Goal: Task Accomplishment & Management: Manage account settings

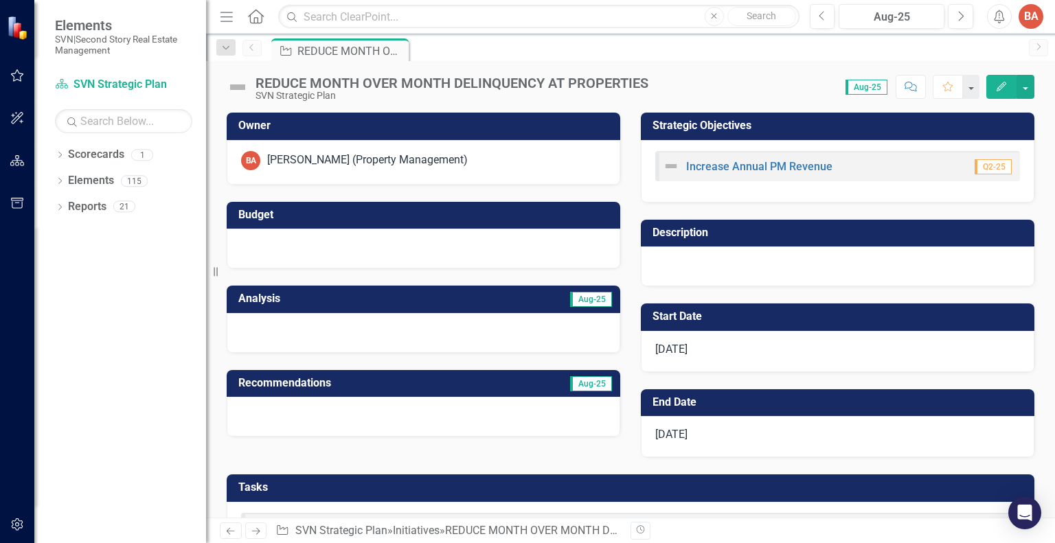
click at [1000, 82] on icon "Edit" at bounding box center [1002, 87] width 12 height 10
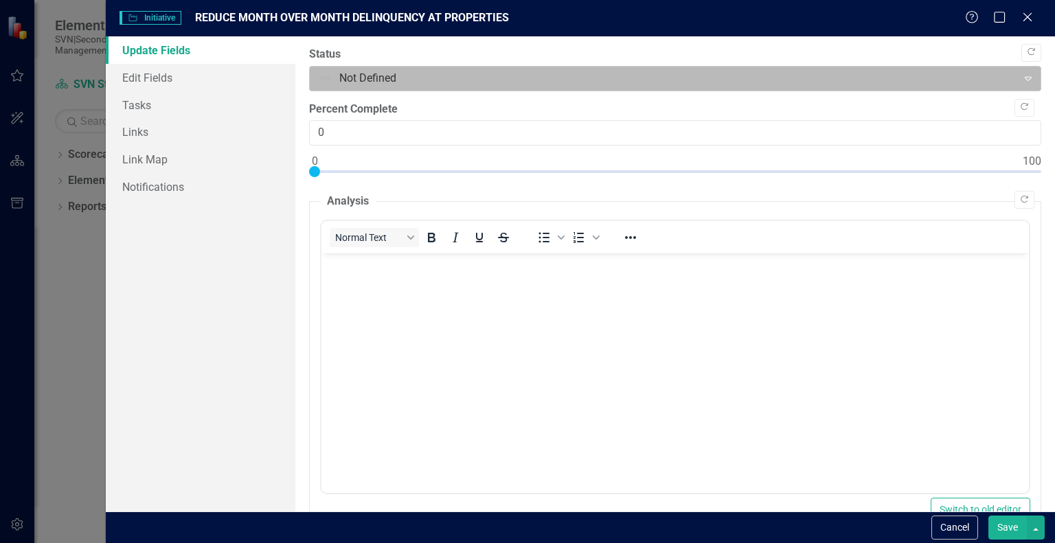
click at [1022, 80] on icon "Expand" at bounding box center [1029, 78] width 14 height 11
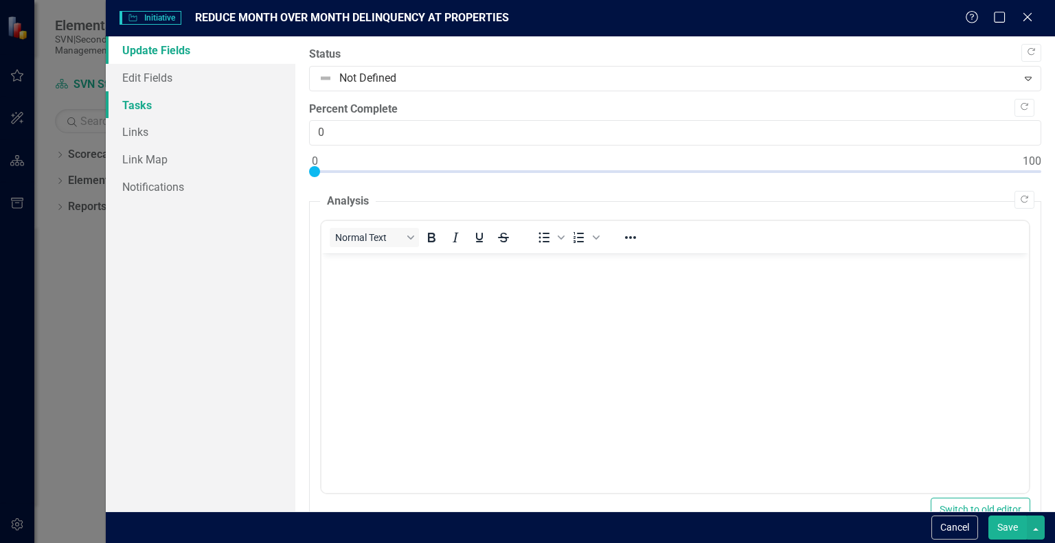
click at [141, 107] on link "Tasks" at bounding box center [201, 104] width 190 height 27
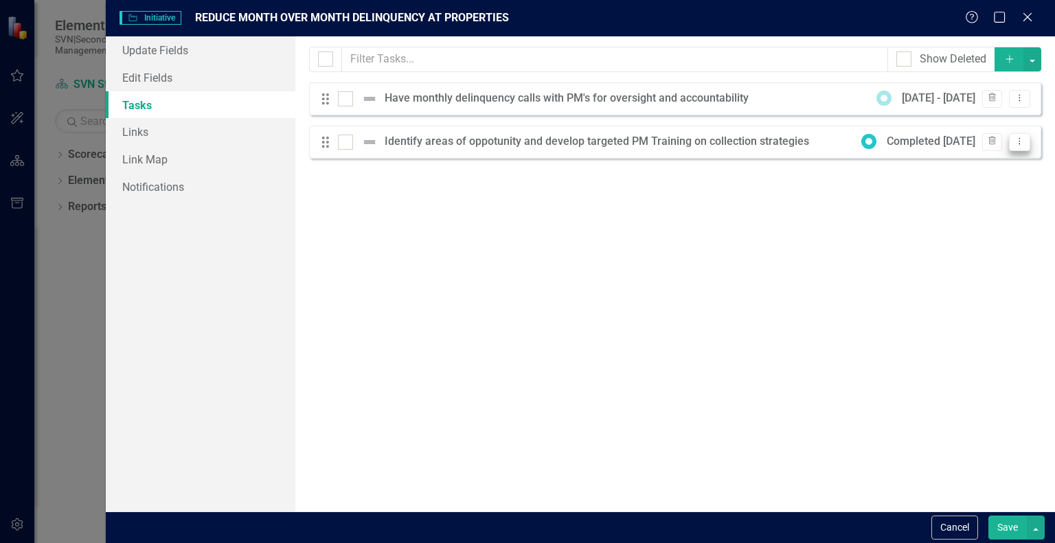
click at [1018, 141] on icon "Dropdown Menu" at bounding box center [1020, 141] width 12 height 9
click at [959, 161] on link "Edit Edit Task" at bounding box center [975, 164] width 109 height 25
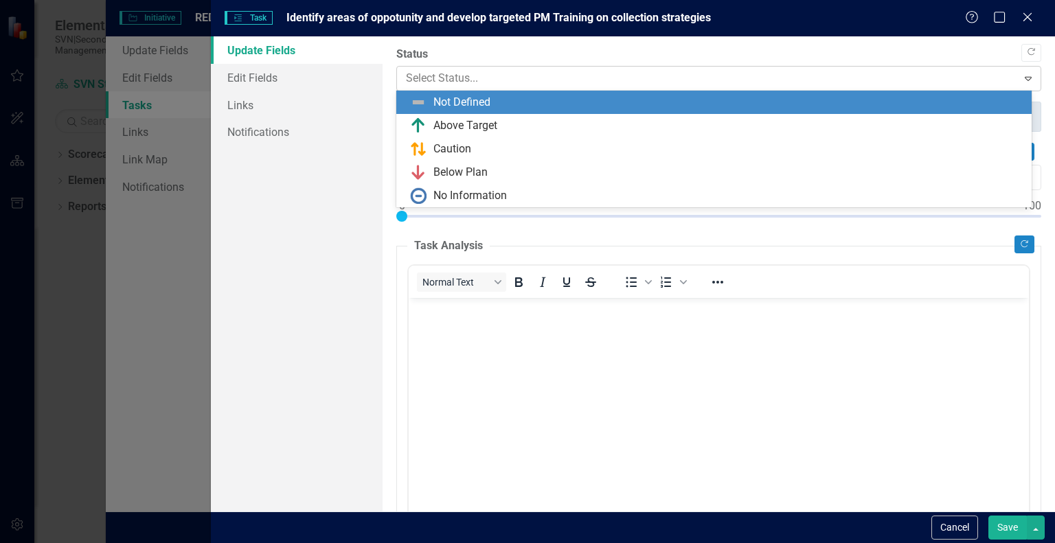
click at [1022, 81] on icon "Expand" at bounding box center [1029, 78] width 14 height 11
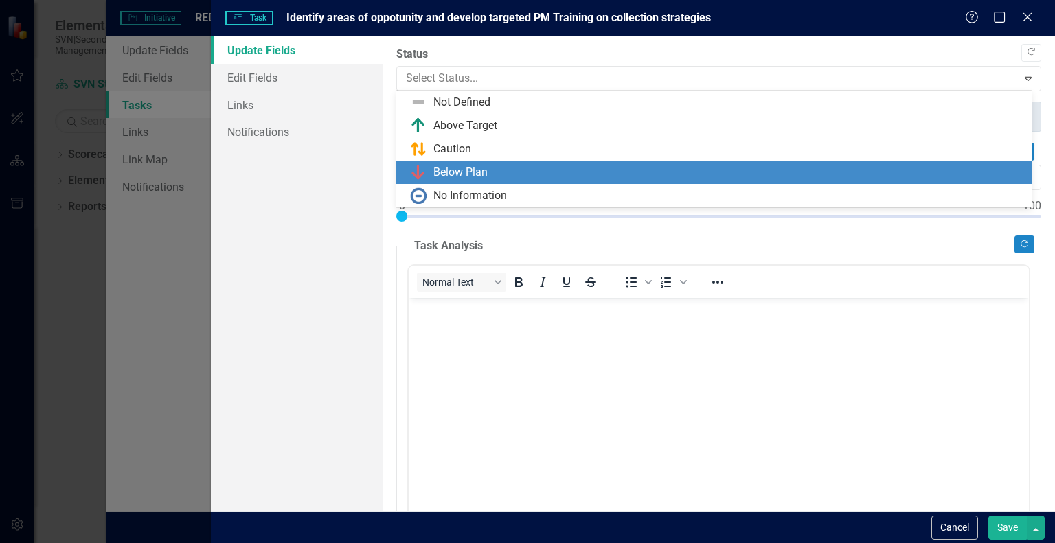
click at [292, 300] on div "Update Fields Edit Fields Links Notifications" at bounding box center [297, 273] width 172 height 475
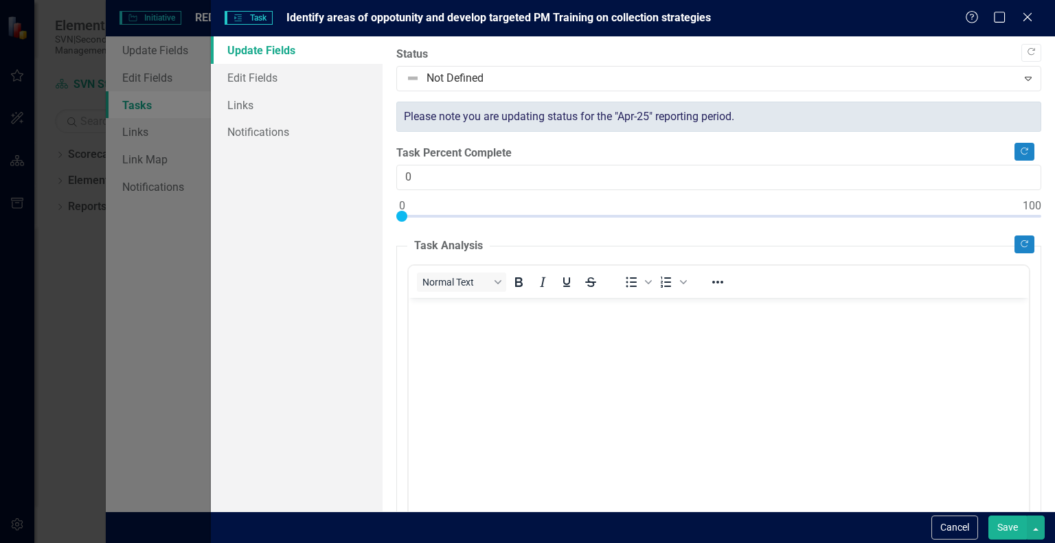
click at [161, 48] on div "Tasks Task Identify areas of oppotunity and develop targeted PM Training on col…" at bounding box center [527, 271] width 1055 height 543
click at [958, 528] on button "Cancel" at bounding box center [955, 528] width 47 height 24
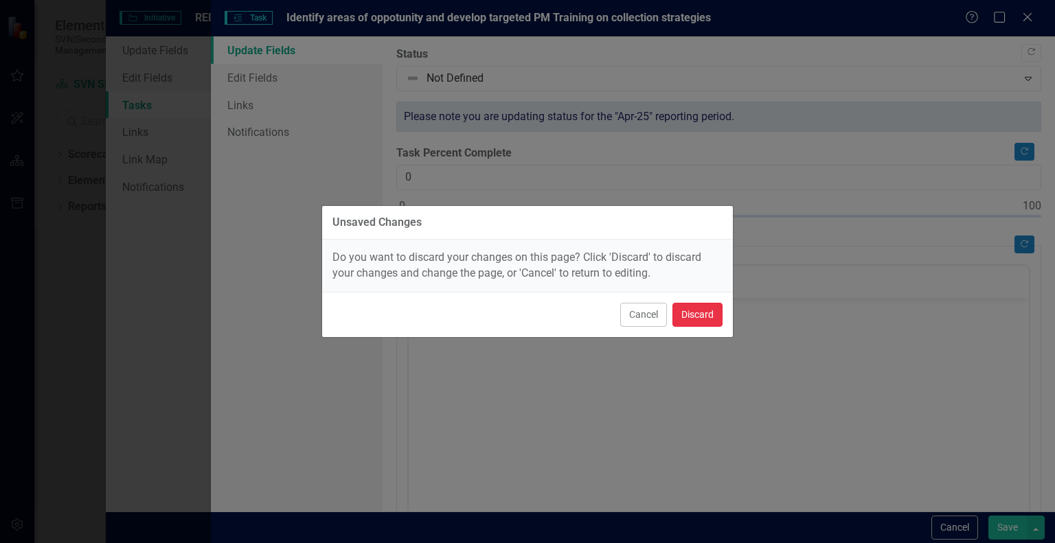
click at [702, 303] on button "Discard" at bounding box center [698, 315] width 50 height 24
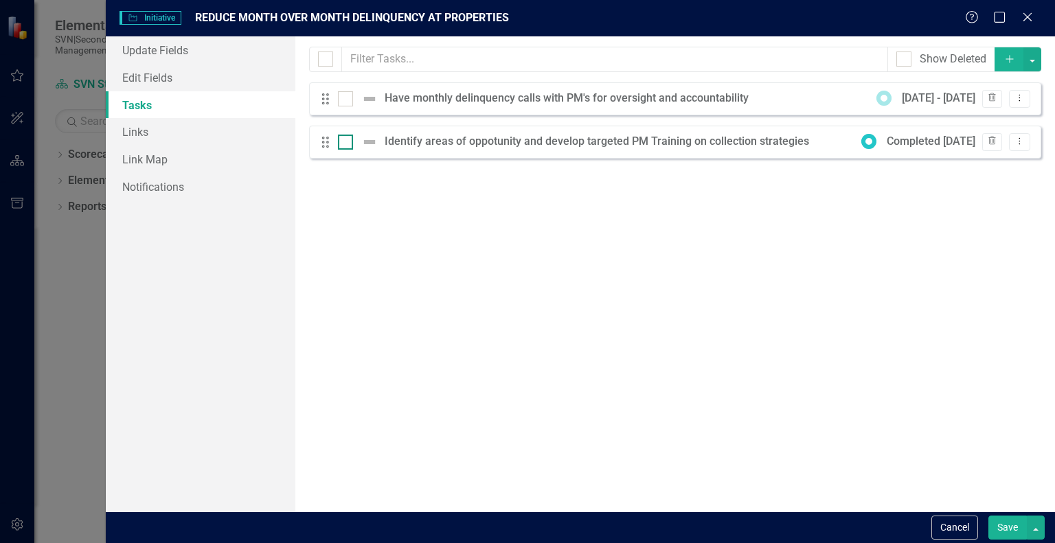
click at [372, 139] on img at bounding box center [369, 142] width 16 height 16
click at [347, 139] on input "checkbox" at bounding box center [342, 139] width 9 height 9
click at [341, 141] on input "checkbox" at bounding box center [342, 139] width 9 height 9
checkbox input "false"
click at [1018, 102] on icon "Dropdown Menu" at bounding box center [1020, 97] width 12 height 9
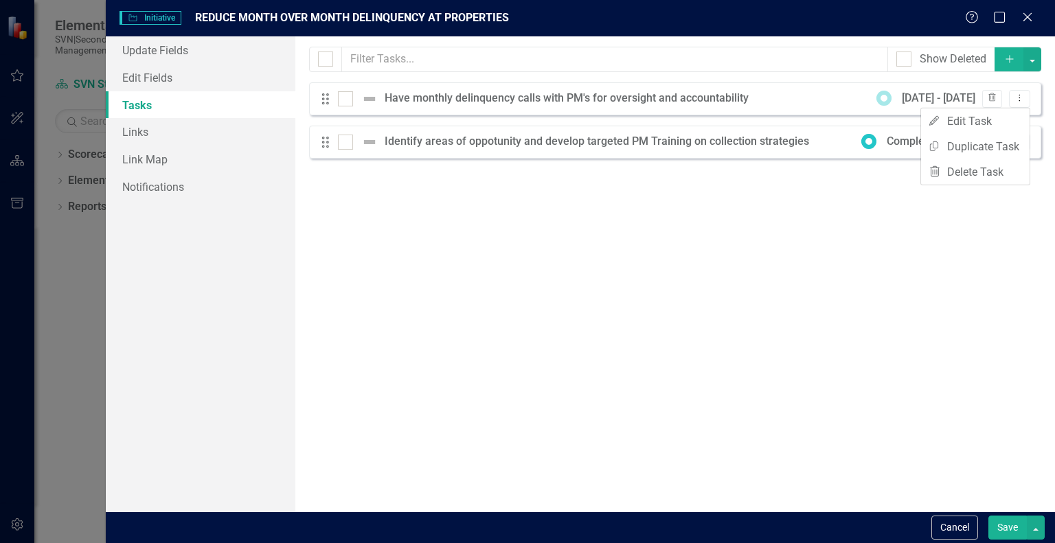
click at [826, 260] on div "Milestones allow you to break down your projects (or initiatives) into smaller …" at bounding box center [675, 273] width 760 height 475
click at [956, 527] on button "Cancel" at bounding box center [955, 528] width 47 height 24
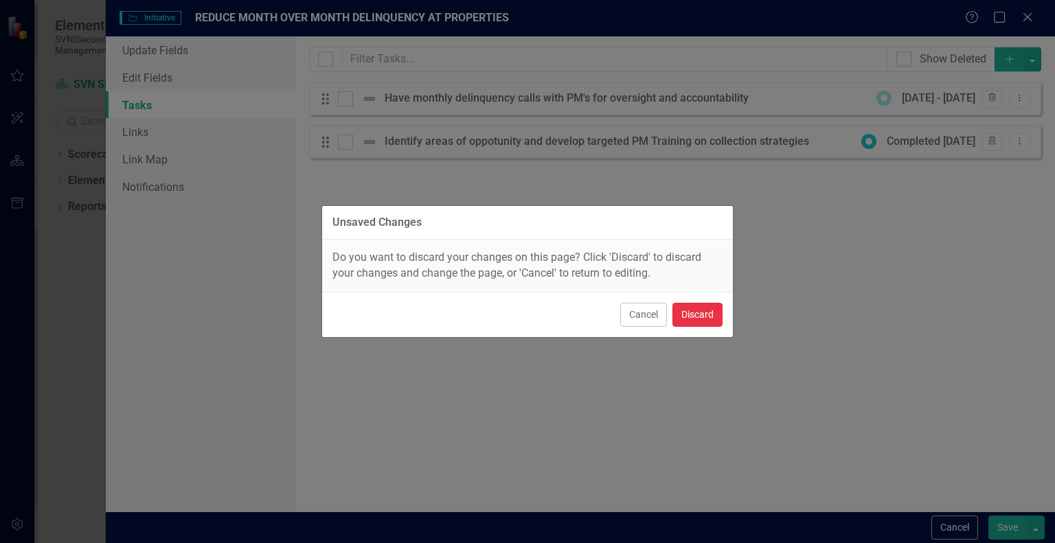
click at [710, 317] on button "Discard" at bounding box center [698, 315] width 50 height 24
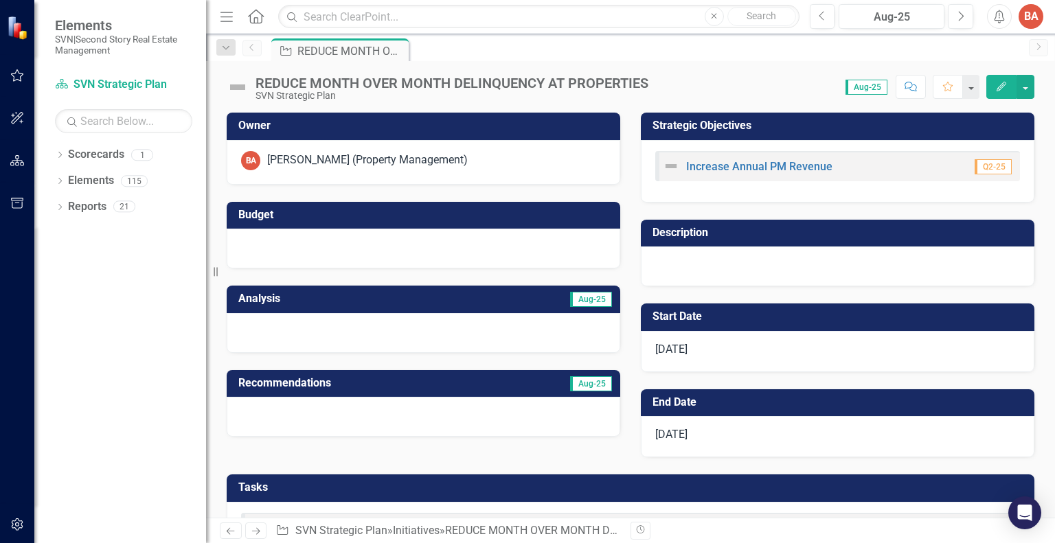
scroll to position [137, 0]
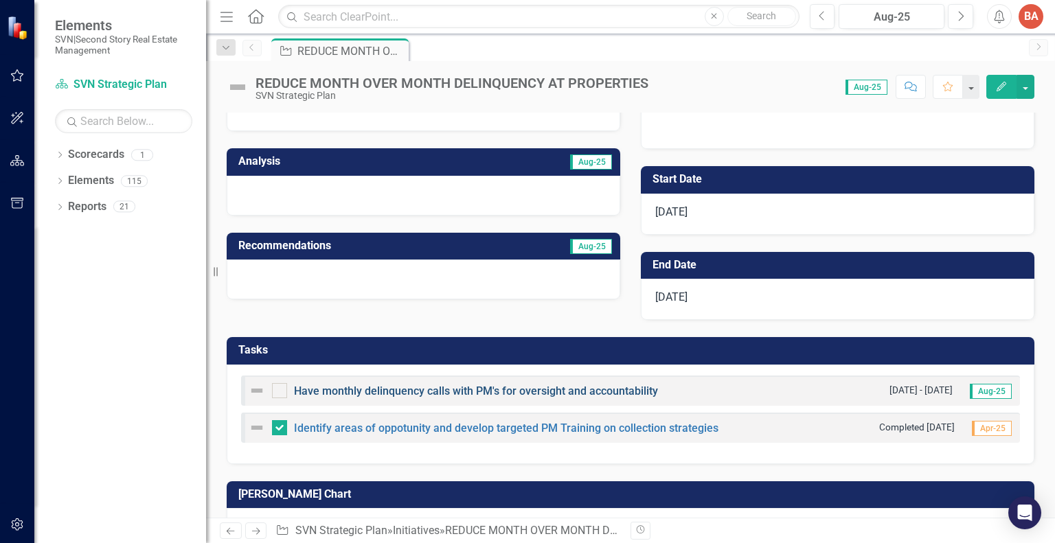
click at [543, 394] on link "Have monthly delinquency calls with PM's for oversight and accountability" at bounding box center [476, 391] width 364 height 13
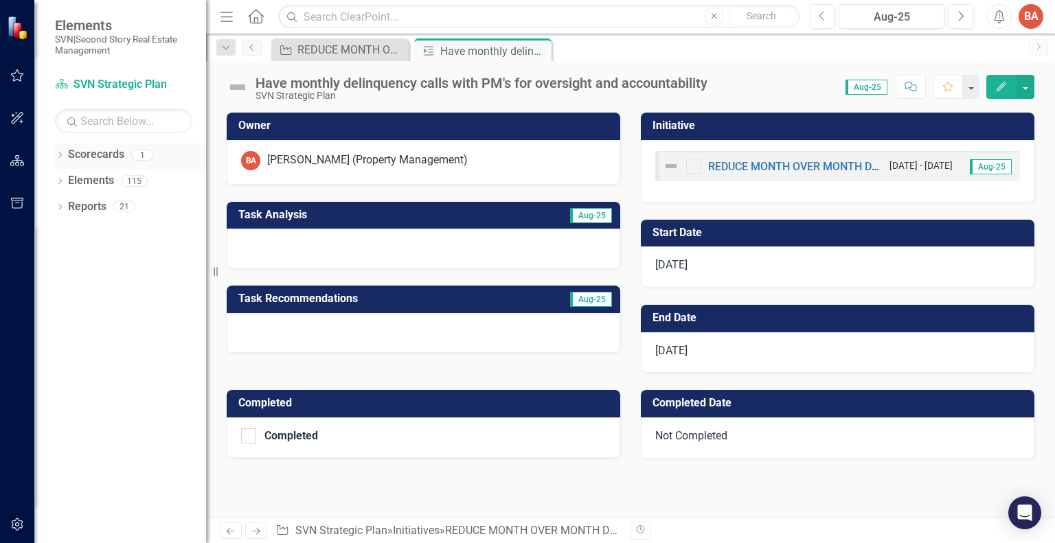
click at [137, 158] on div "1" at bounding box center [142, 155] width 22 height 12
click at [60, 151] on div "Dropdown" at bounding box center [60, 157] width 10 height 12
click at [162, 183] on link "SVN Strategic Plan" at bounding box center [141, 181] width 131 height 16
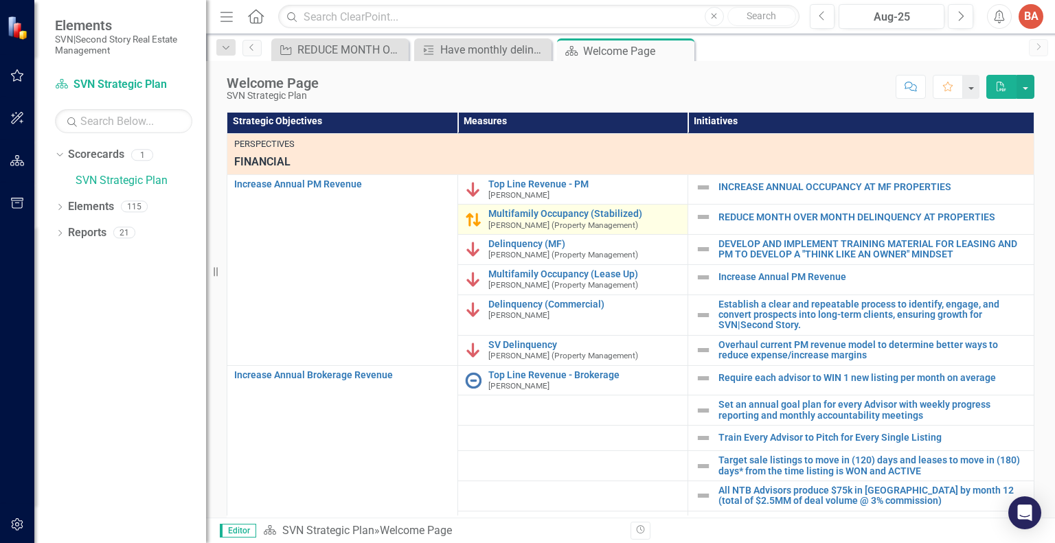
click at [552, 230] on div "Multifamily Occupancy (Stabilized) [PERSON_NAME] (Property Management)" at bounding box center [585, 219] width 193 height 21
click at [465, 228] on img at bounding box center [473, 220] width 16 height 16
click at [526, 230] on div "Multifamily Occupancy (Stabilized) [PERSON_NAME] (Property Management)" at bounding box center [585, 219] width 193 height 21
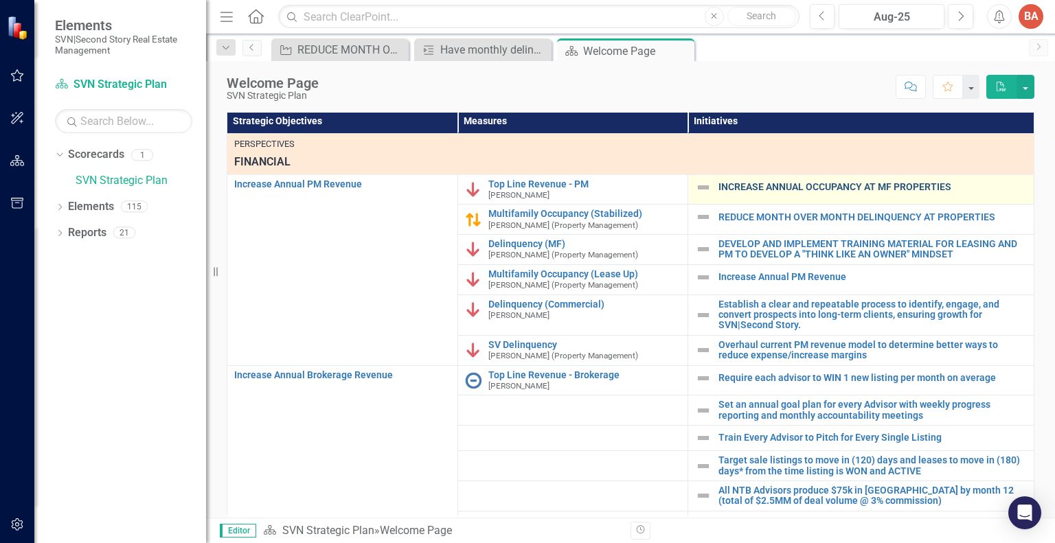
click at [738, 192] on link "INCREASE ANNUAL OCCUPANCY AT MF PROPERTIES" at bounding box center [873, 187] width 308 height 10
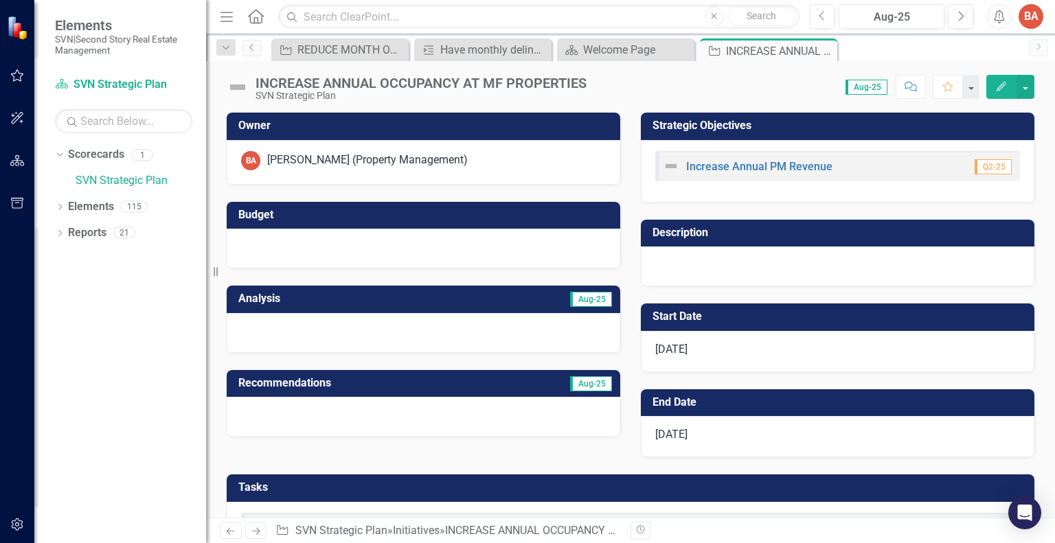
click at [577, 302] on span "Aug-25" at bounding box center [591, 299] width 42 height 15
click at [586, 384] on span "Aug-25" at bounding box center [591, 384] width 42 height 15
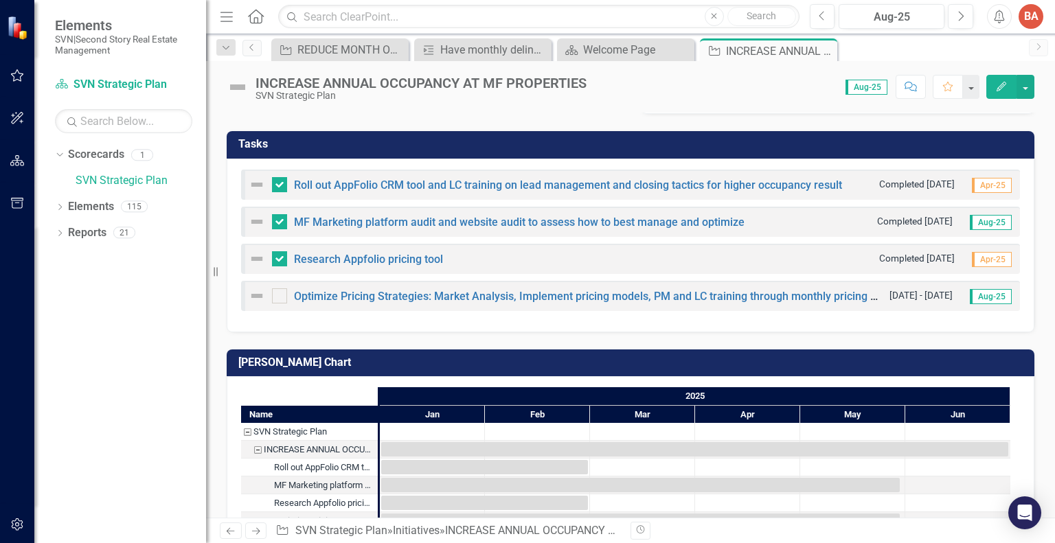
scroll to position [382, 0]
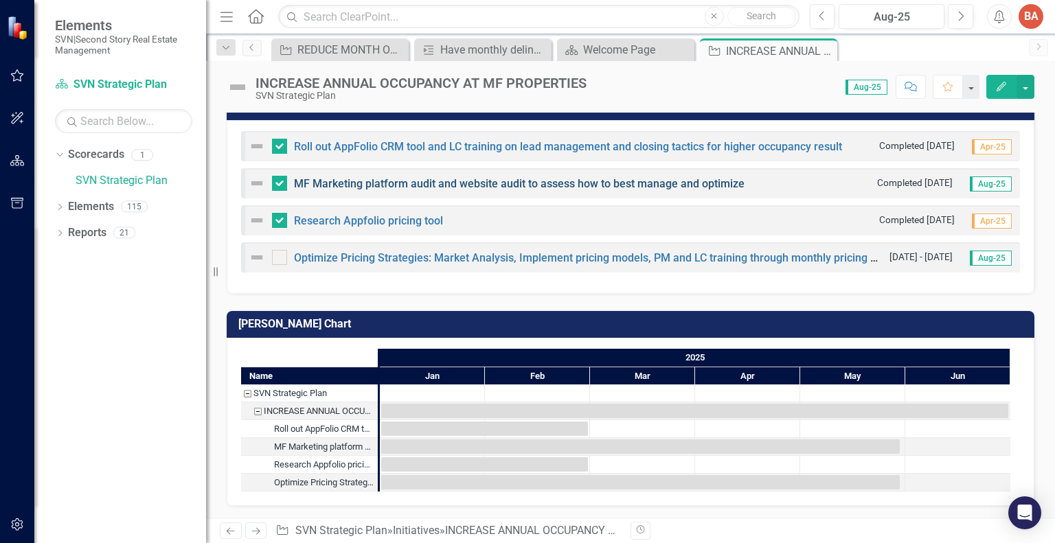
click at [452, 184] on link "MF Marketing platform audit and website audit to assess how to best manage and …" at bounding box center [519, 183] width 451 height 13
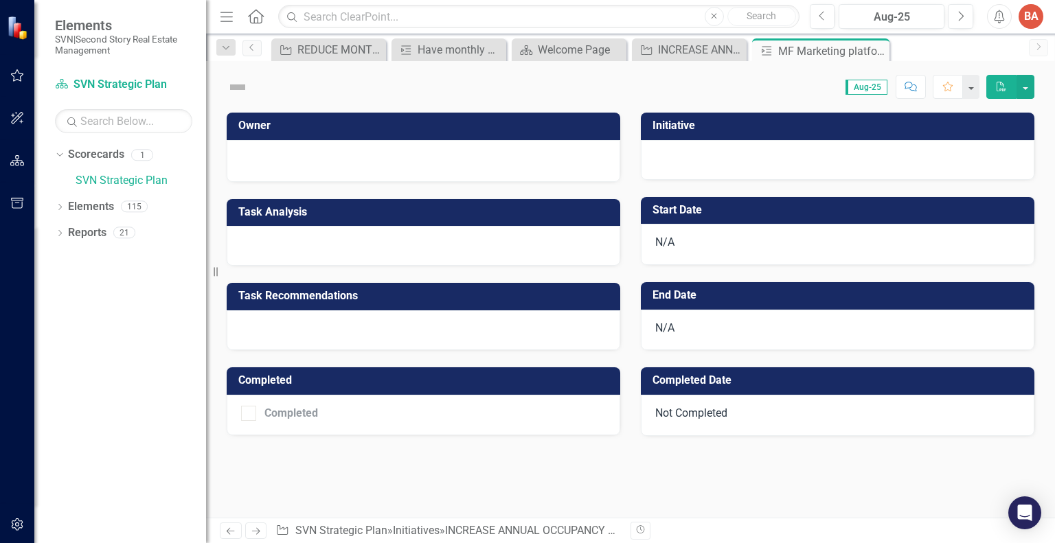
checkbox input "true"
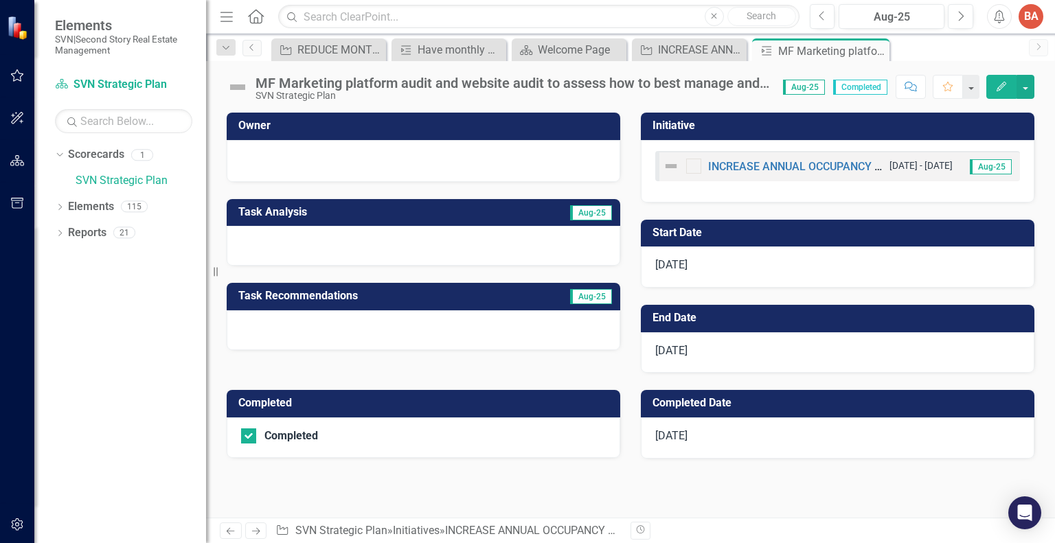
click at [585, 212] on span "Aug-25" at bounding box center [591, 212] width 42 height 15
click at [688, 437] on span "[DATE]" at bounding box center [671, 435] width 32 height 13
click at [913, 90] on icon "Comment" at bounding box center [911, 87] width 12 height 10
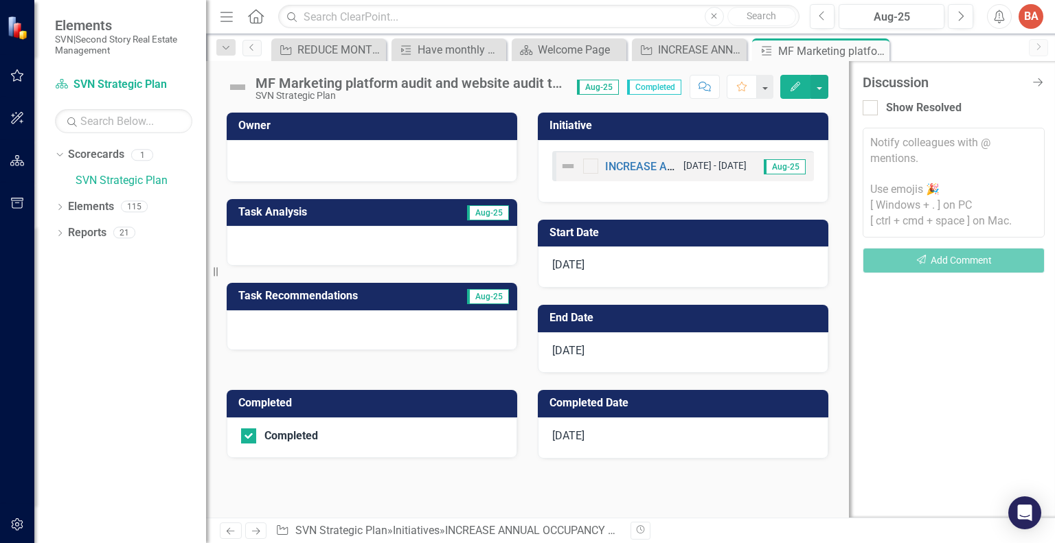
click at [497, 211] on span "Aug-25" at bounding box center [488, 212] width 42 height 15
click at [789, 85] on icon "Edit" at bounding box center [795, 87] width 12 height 10
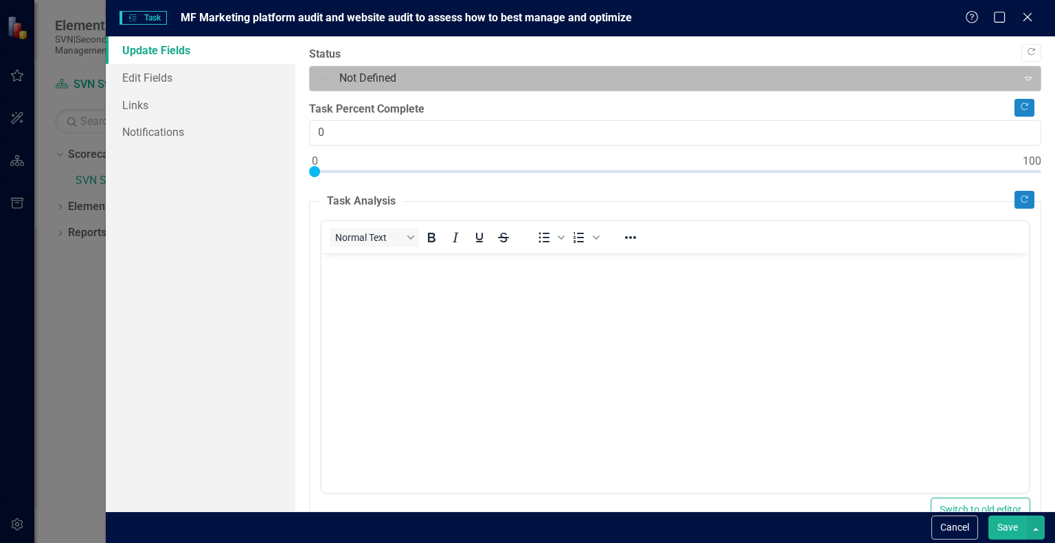
click at [1025, 79] on icon at bounding box center [1028, 79] width 7 height 4
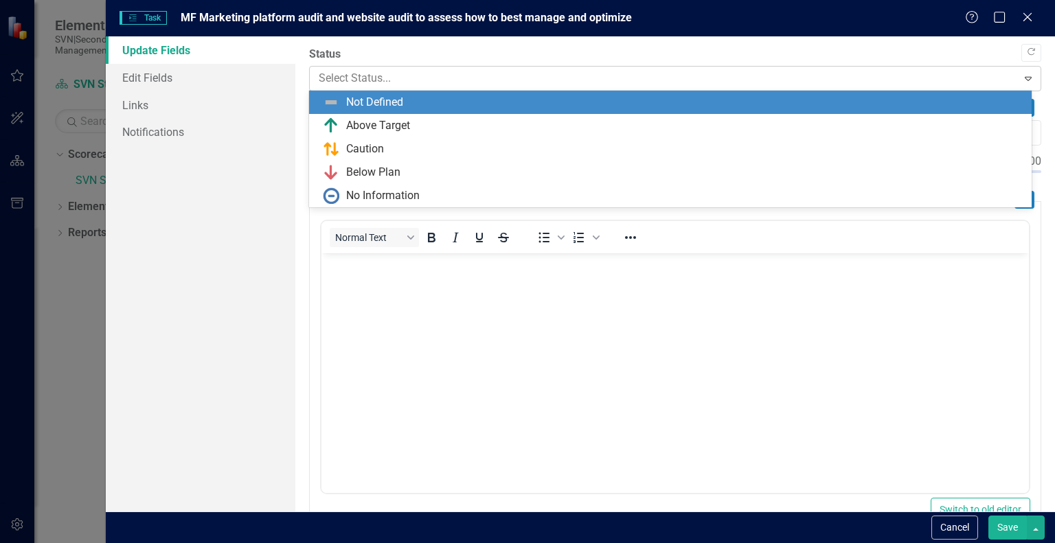
click at [1025, 79] on icon at bounding box center [1028, 79] width 7 height 4
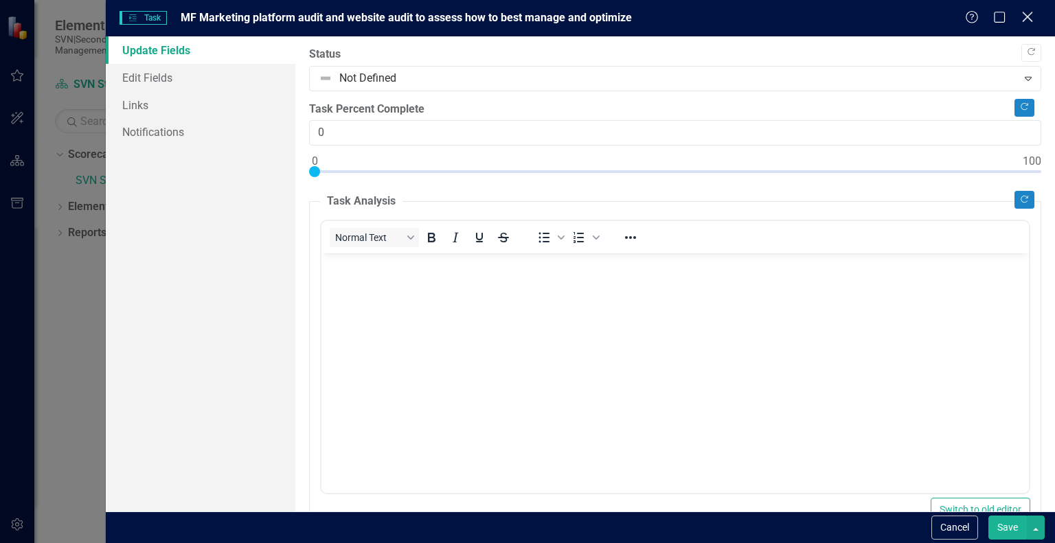
click at [1028, 12] on icon "Close" at bounding box center [1027, 16] width 17 height 13
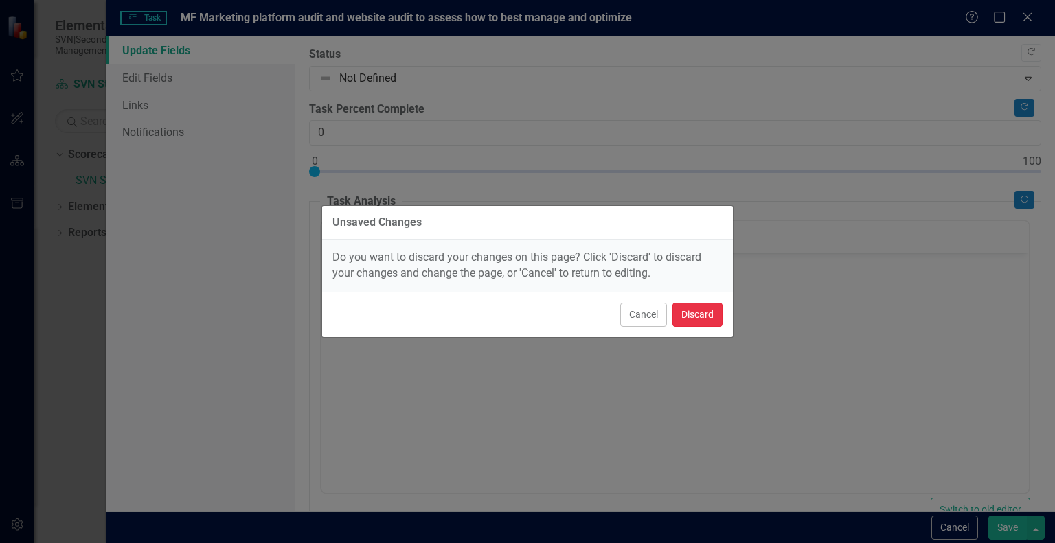
click at [720, 310] on button "Discard" at bounding box center [698, 315] width 50 height 24
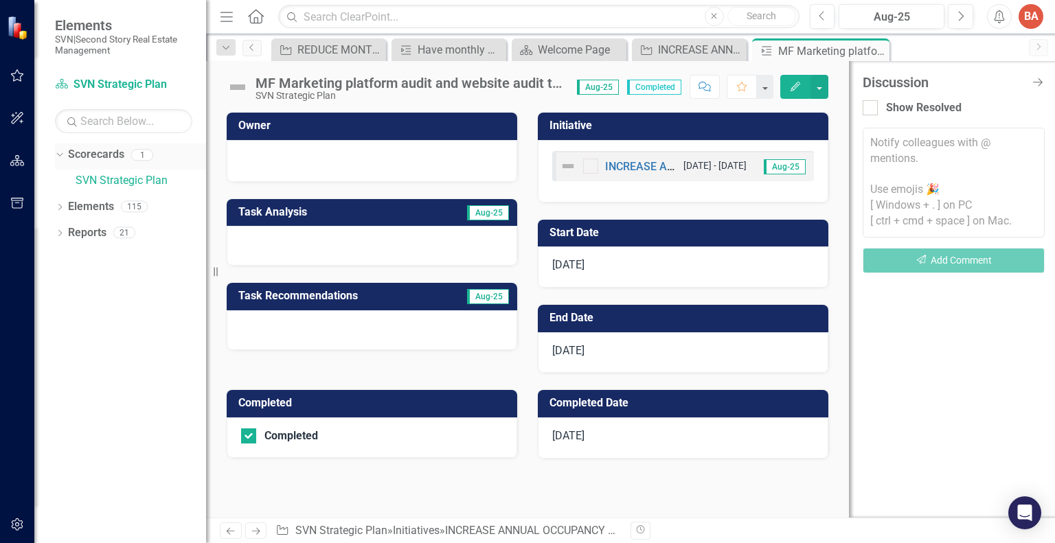
click at [137, 154] on div "1" at bounding box center [142, 155] width 22 height 12
click at [153, 153] on div "Scorecards 1" at bounding box center [137, 157] width 138 height 26
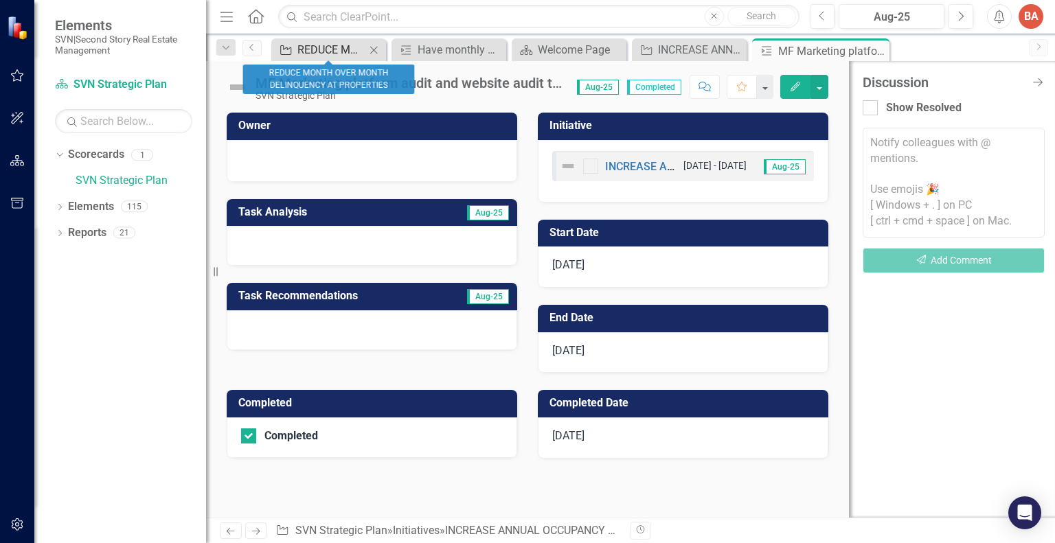
click at [316, 52] on div "REDUCE MONTH OVER MONTH DELINQUENCY AT PROPERTIES" at bounding box center [332, 49] width 68 height 17
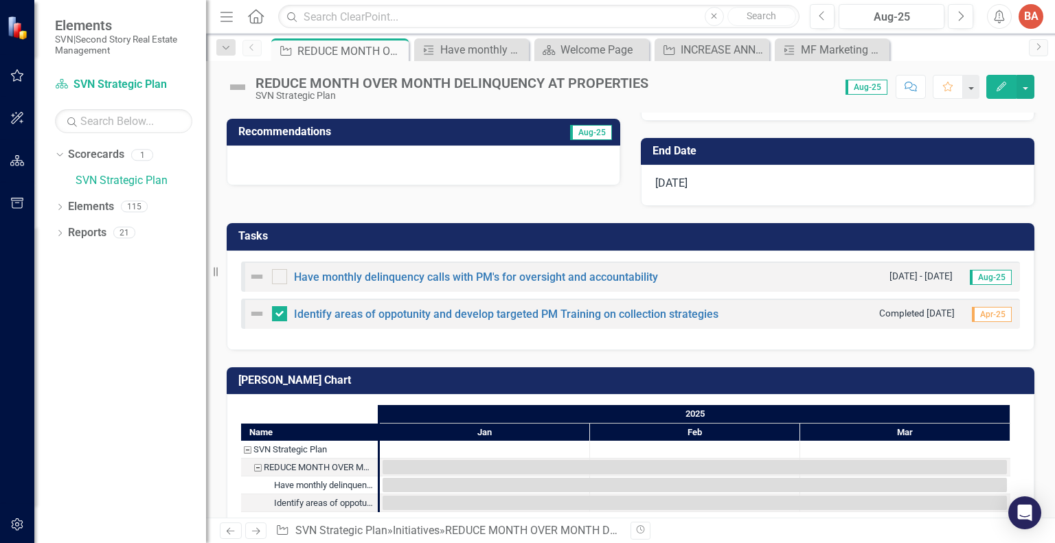
scroll to position [272, 0]
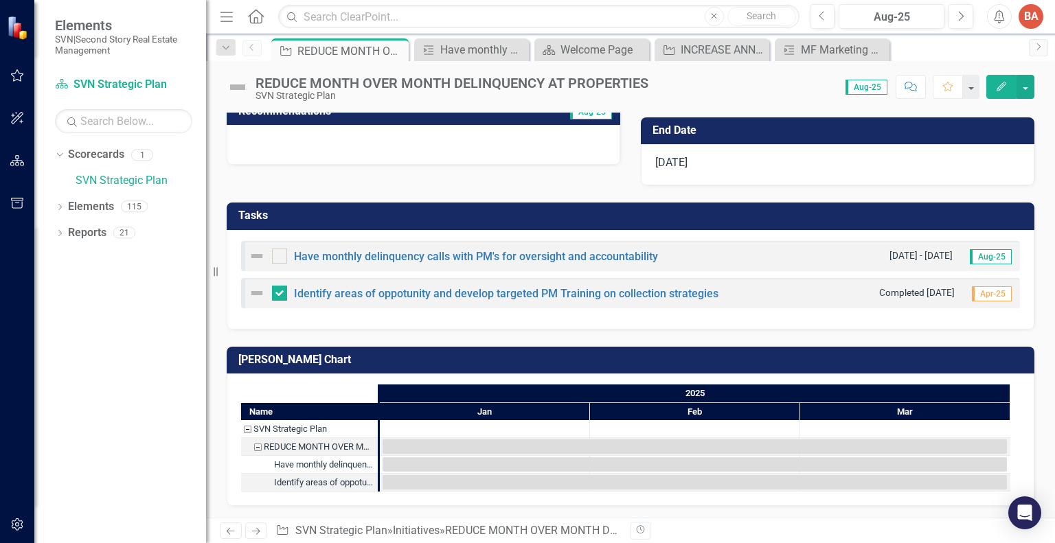
click at [259, 530] on icon "Next" at bounding box center [256, 531] width 12 height 9
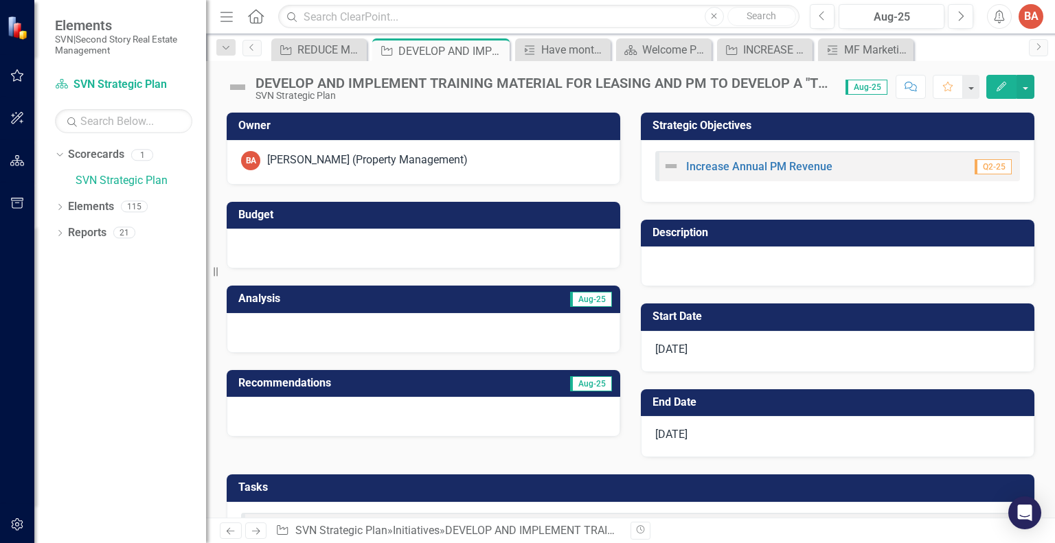
click at [245, 528] on link "Next" at bounding box center [256, 531] width 22 height 16
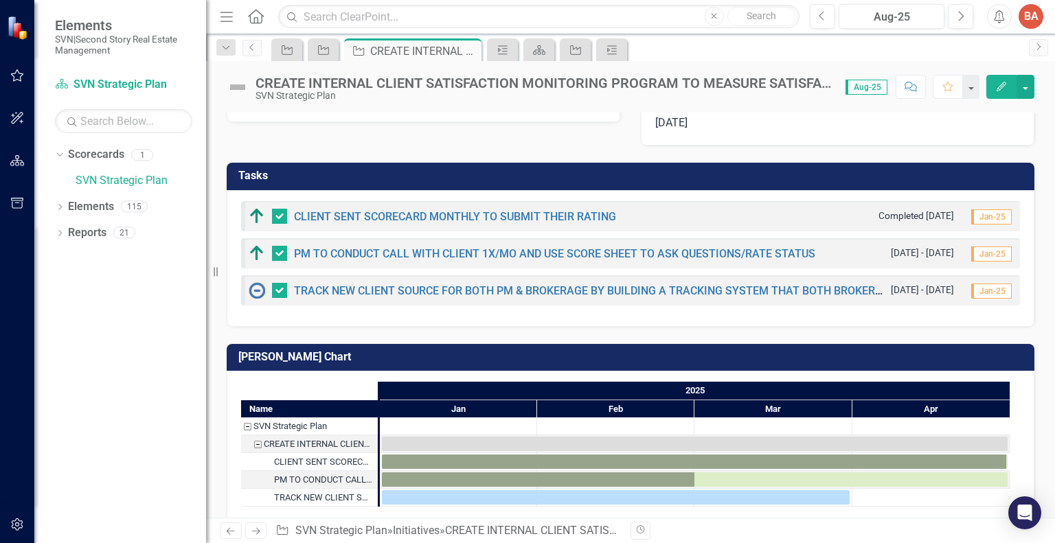
scroll to position [327, 0]
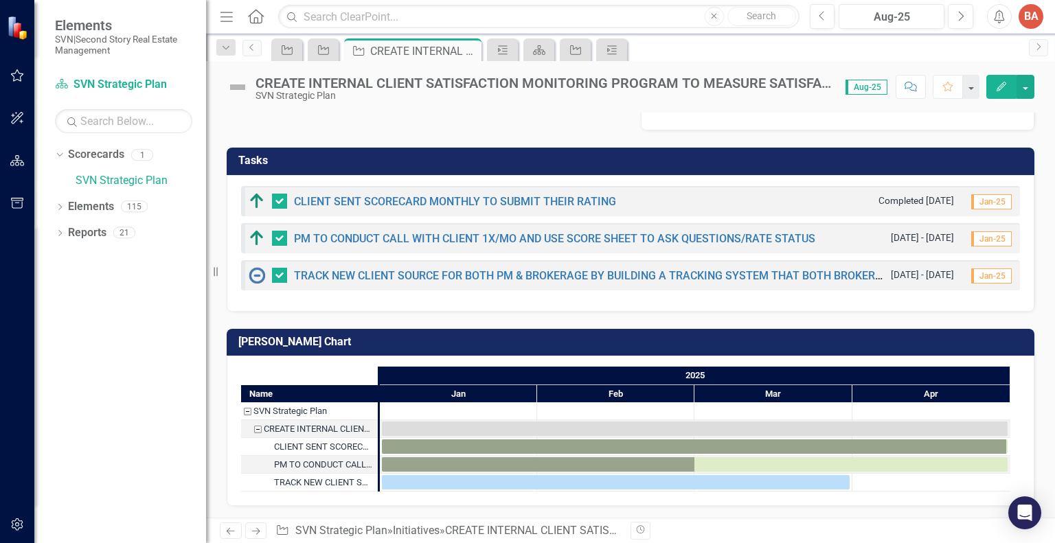
click at [264, 519] on div "Previous Next Initiative SVN Strategic Plan » Initiatives » CREATE INTERNAL CLI…" at bounding box center [630, 530] width 849 height 25
click at [248, 527] on link "Next" at bounding box center [256, 531] width 22 height 16
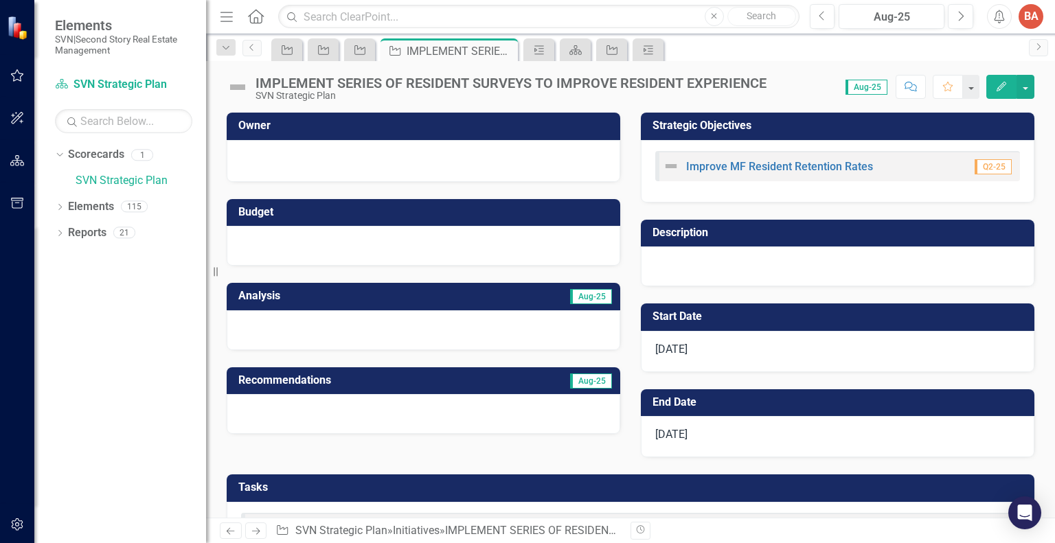
checkbox input "true"
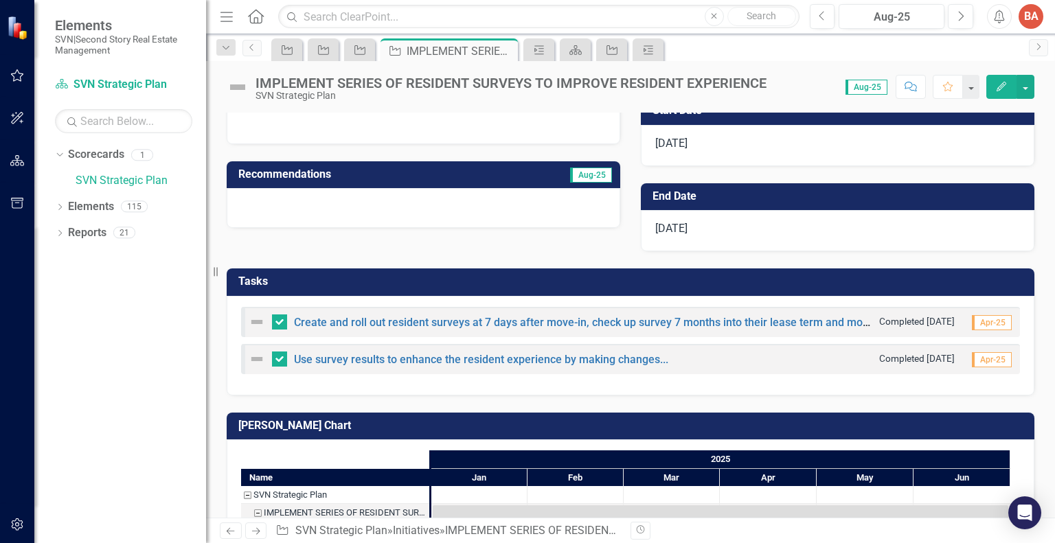
scroll to position [272, 0]
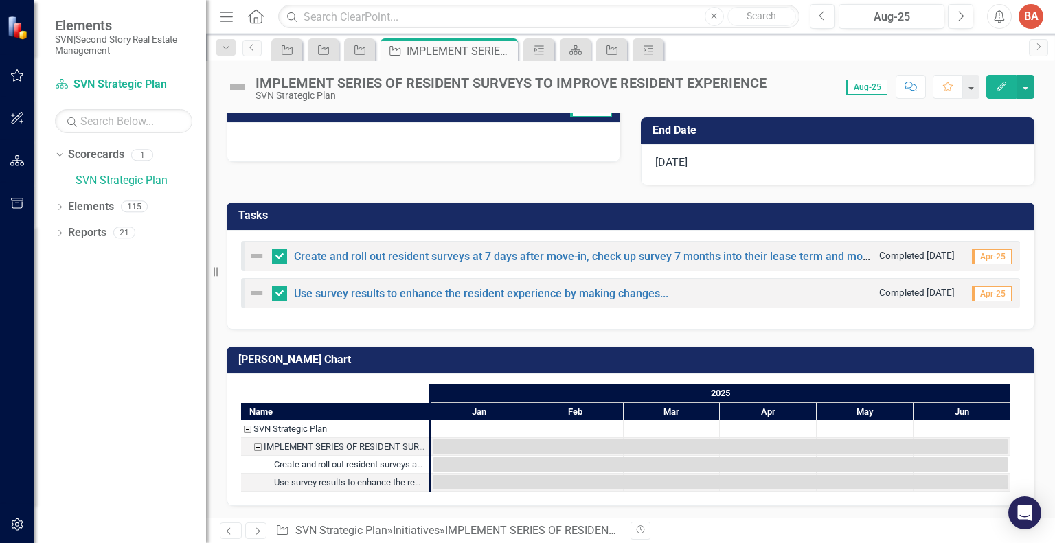
click at [243, 528] on div "Previous Next Initiative SVN Strategic Plan » Initiatives » IMPLEMENT SERIES OF…" at bounding box center [420, 531] width 401 height 16
click at [245, 527] on link "Next" at bounding box center [256, 531] width 22 height 16
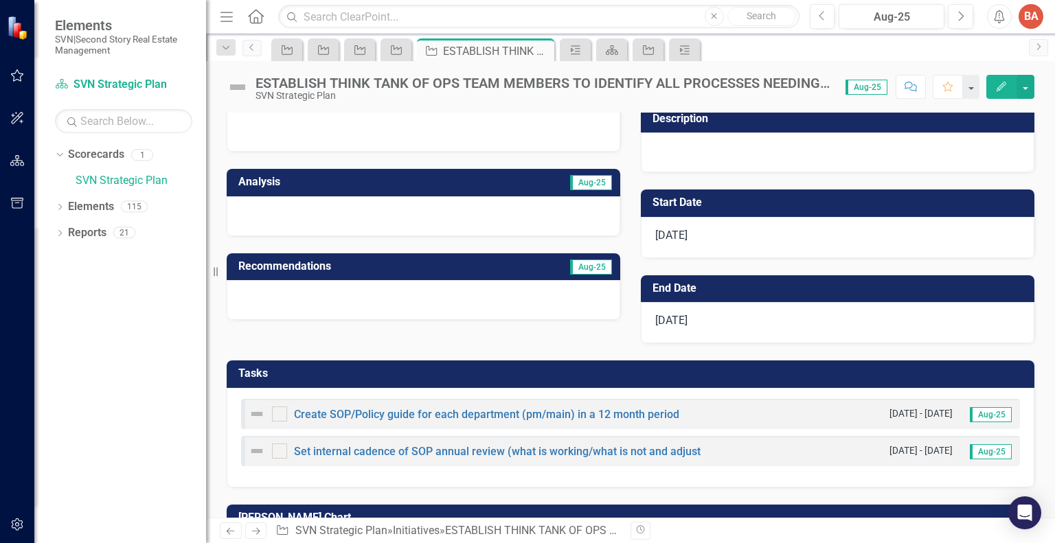
scroll to position [272, 0]
